Goal: Check status: Check status

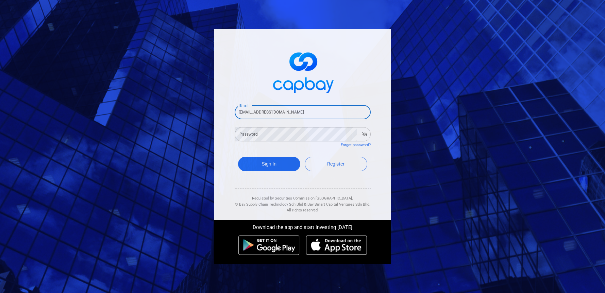
type input "[EMAIL_ADDRESS][DOMAIN_NAME]"
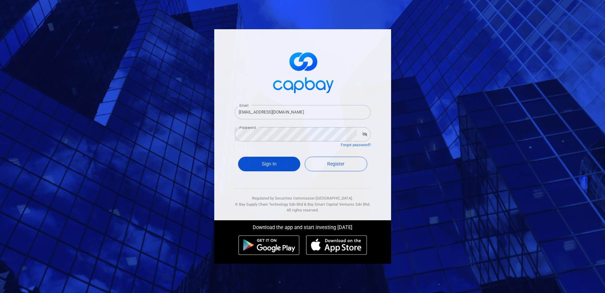
click at [269, 169] on button "Sign In" at bounding box center [269, 164] width 63 height 15
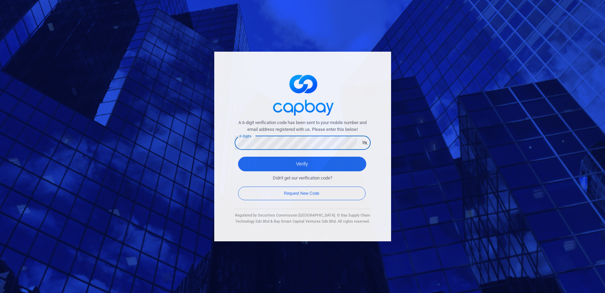
click at [301, 164] on button "Verify" at bounding box center [302, 164] width 128 height 15
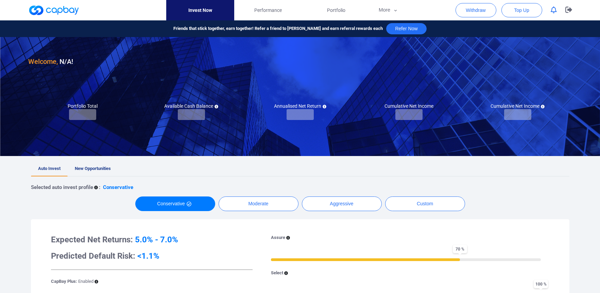
checkbox input "true"
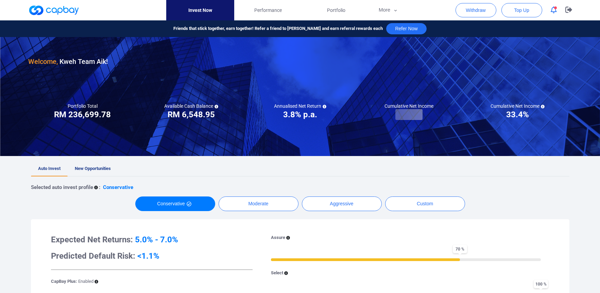
click at [546, 187] on div "Selected auto invest profile : Conservative" at bounding box center [300, 187] width 538 height 8
click at [281, 10] on span "Performance" at bounding box center [268, 9] width 28 height 7
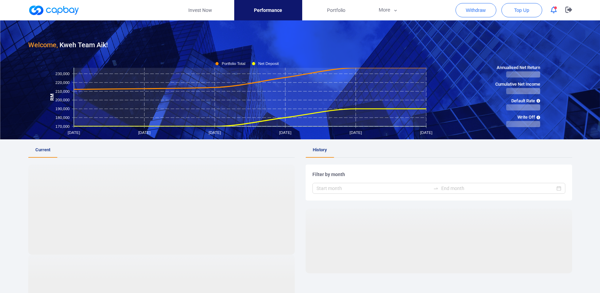
click at [586, 159] on div "Welcome, Kweh Team Aik ! Profit Return [DATE] [DATE] [DATE] [DATE] [DATE] [DATE…" at bounding box center [300, 216] width 600 height 392
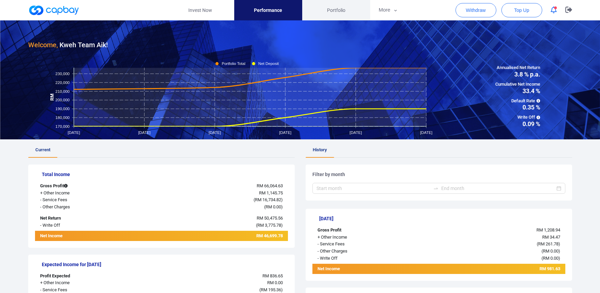
click at [342, 9] on span "Portfolio" at bounding box center [336, 9] width 18 height 7
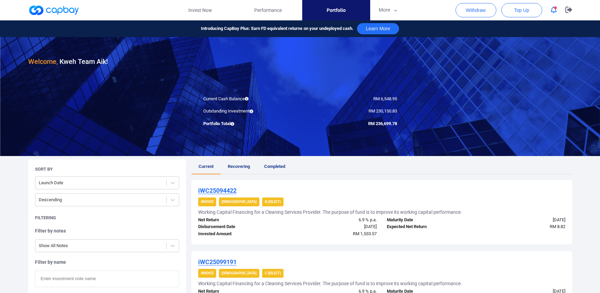
click at [240, 169] on link "Recovering" at bounding box center [239, 166] width 36 height 15
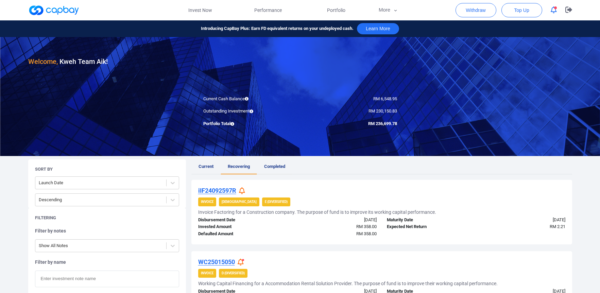
click at [279, 167] on span "Completed" at bounding box center [274, 166] width 21 height 5
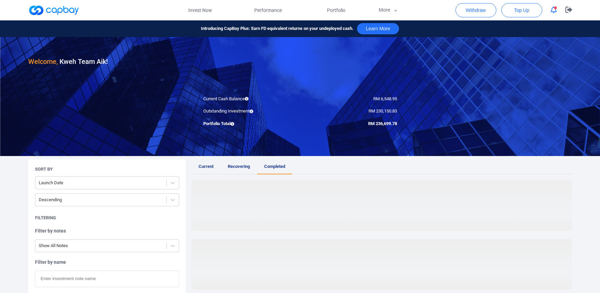
click at [235, 167] on span "Recovering" at bounding box center [239, 166] width 22 height 5
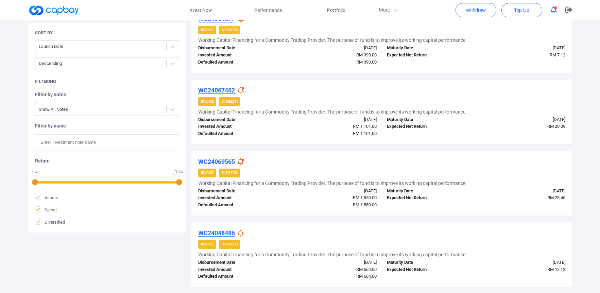
scroll to position [671, 0]
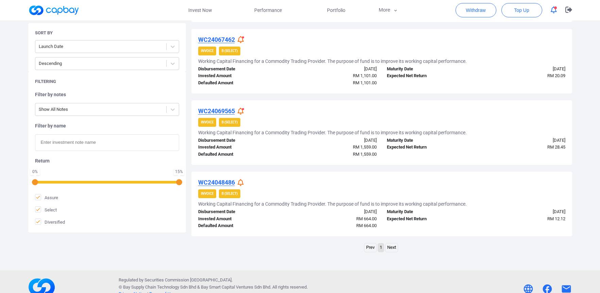
click at [394, 243] on link "Next" at bounding box center [391, 247] width 12 height 8
click at [392, 243] on link "Next" at bounding box center [391, 247] width 12 height 8
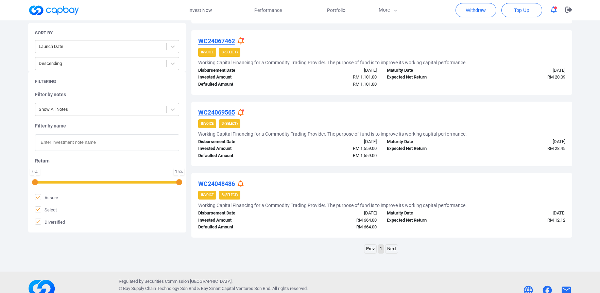
scroll to position [668, 0]
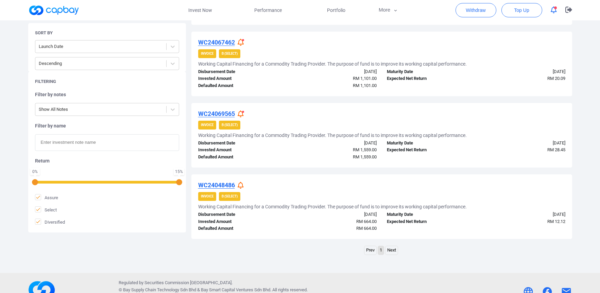
click at [212, 181] on u "WC24048486" at bounding box center [216, 184] width 37 height 7
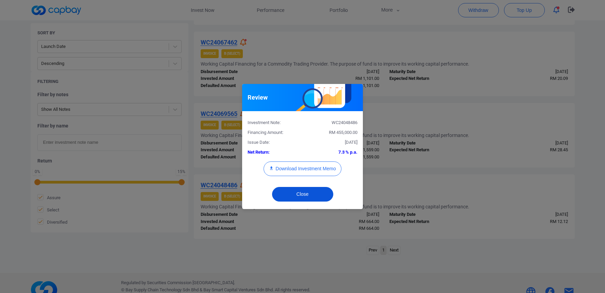
click at [309, 195] on button "Close" at bounding box center [302, 194] width 61 height 15
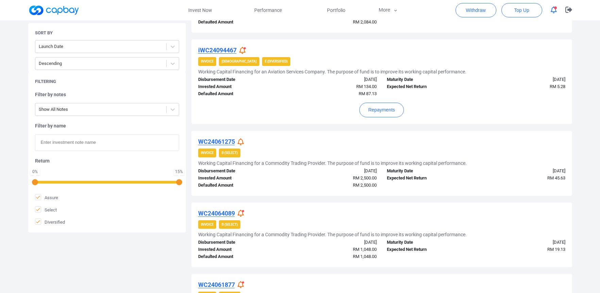
scroll to position [353, 0]
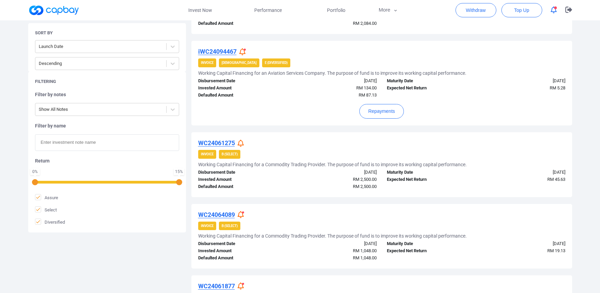
click at [316, 183] on div "RM 2,500.00" at bounding box center [334, 186] width 94 height 7
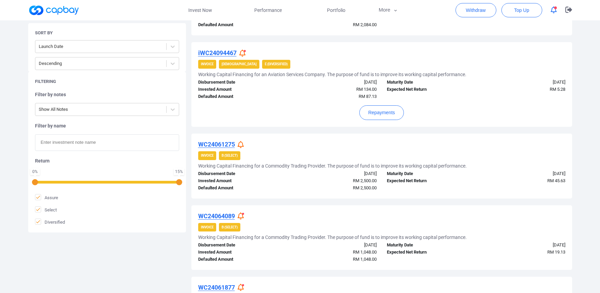
scroll to position [350, 0]
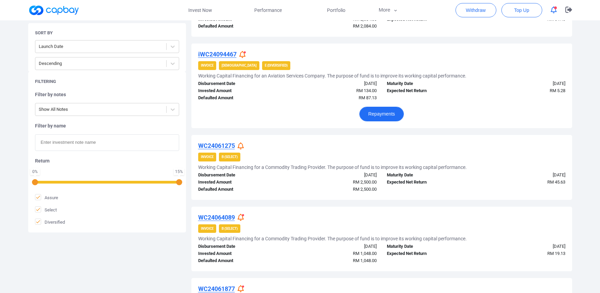
click at [383, 111] on button "Repayments" at bounding box center [381, 114] width 45 height 15
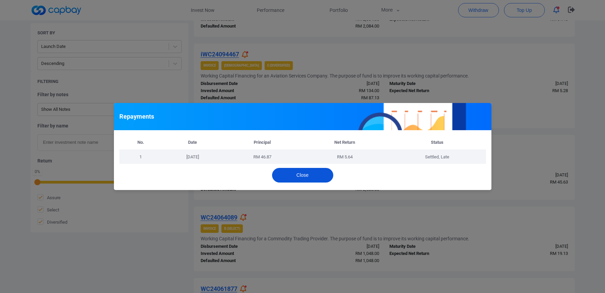
click at [297, 176] on button "Close" at bounding box center [302, 175] width 61 height 15
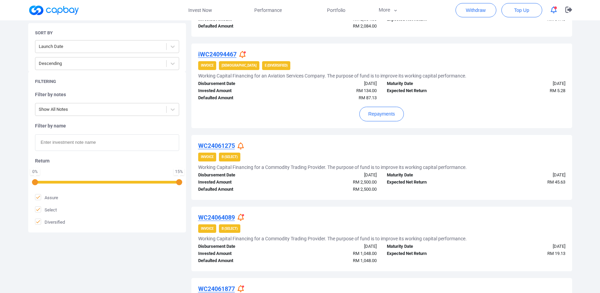
click at [287, 180] on div "RM 2,500.00" at bounding box center [334, 182] width 94 height 7
click at [226, 155] on strong "B (Select)" at bounding box center [230, 157] width 16 height 4
click at [224, 142] on u "WC24061275" at bounding box center [216, 145] width 37 height 7
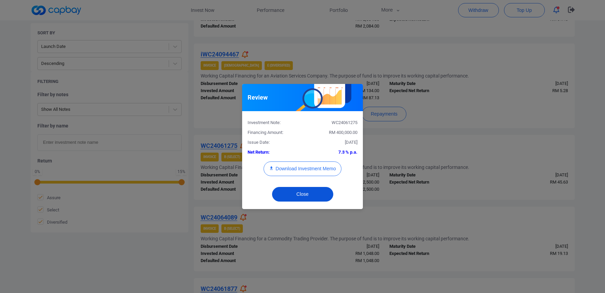
click at [297, 197] on button "Close" at bounding box center [302, 194] width 61 height 15
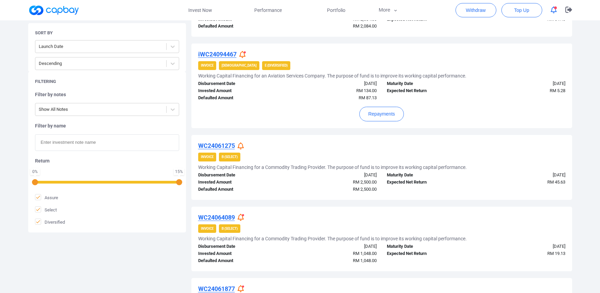
click at [304, 186] on div "RM 2,500.00" at bounding box center [334, 189] width 94 height 7
click at [464, 179] on div "Expected Net Return" at bounding box center [429, 182] width 94 height 7
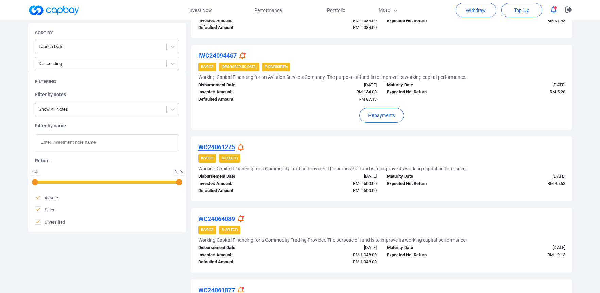
click at [228, 215] on u "WC24064089" at bounding box center [216, 218] width 37 height 7
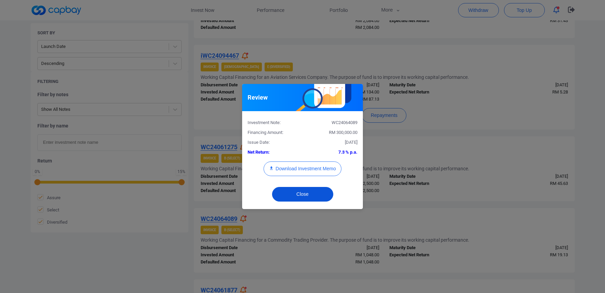
click at [311, 195] on button "Close" at bounding box center [302, 194] width 61 height 15
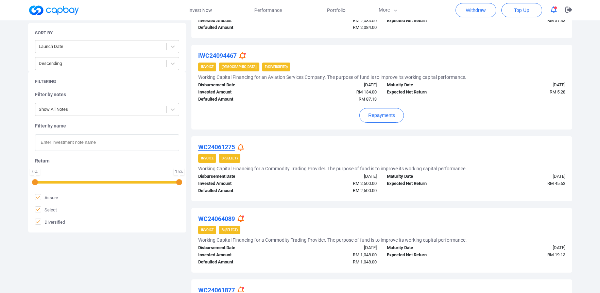
click at [304, 187] on div "RM 2,500.00" at bounding box center [334, 190] width 94 height 7
click at [241, 144] on icon at bounding box center [241, 147] width 6 height 7
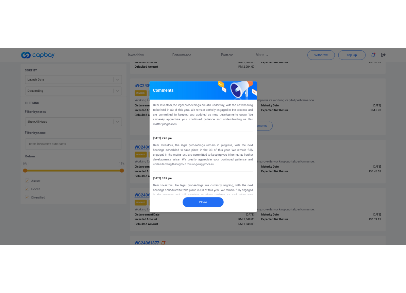
scroll to position [120, 0]
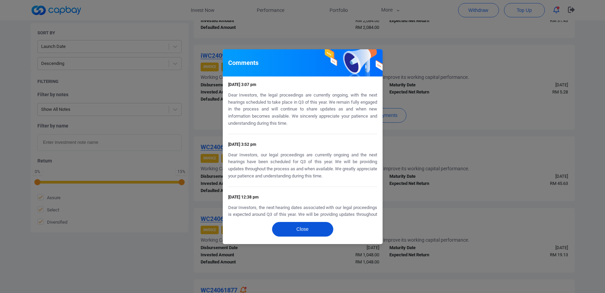
click at [300, 230] on button "Close" at bounding box center [302, 229] width 61 height 15
